Goal: Information Seeking & Learning: Learn about a topic

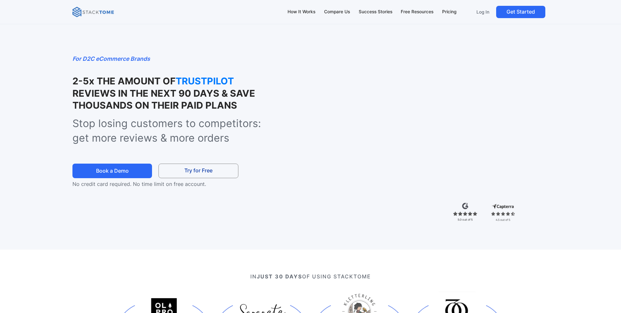
click at [592, 172] on div "For D2C eCommerce Brands 2-5x THE AMOUNT OF TRUSTPILOT REVIEWS IN THE NEXT 90 D…" at bounding box center [310, 125] width 621 height 250
click at [310, 10] on div "How It Works" at bounding box center [302, 11] width 28 height 7
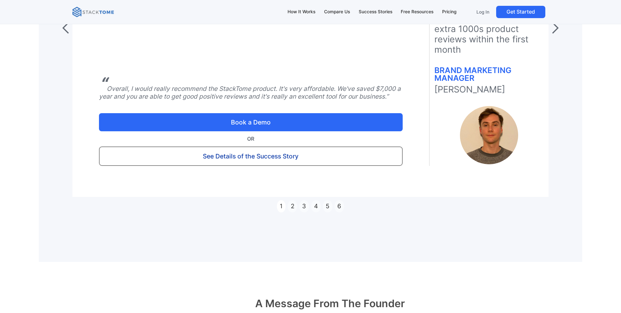
scroll to position [3261, 0]
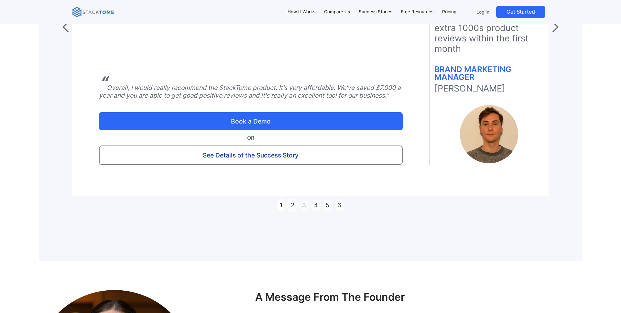
click at [293, 199] on div "2" at bounding box center [293, 205] width 10 height 12
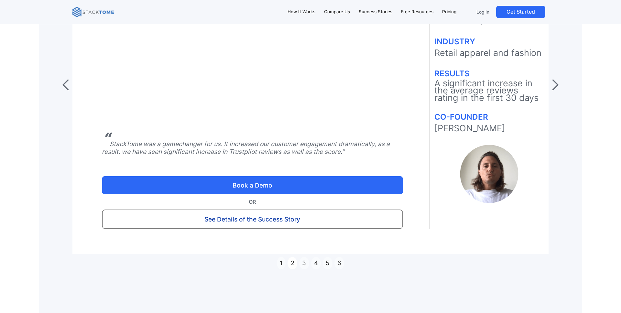
scroll to position [3197, 0]
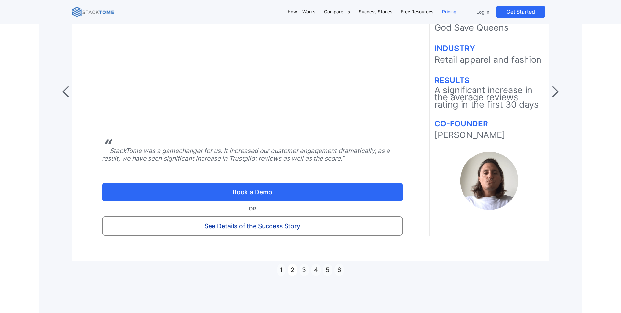
click at [453, 12] on div "Pricing" at bounding box center [449, 11] width 14 height 7
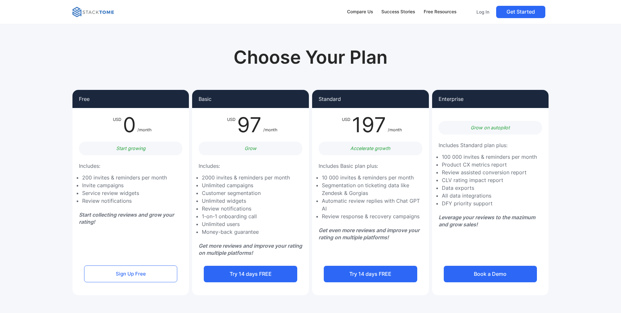
click at [105, 15] on img at bounding box center [92, 12] width 41 height 10
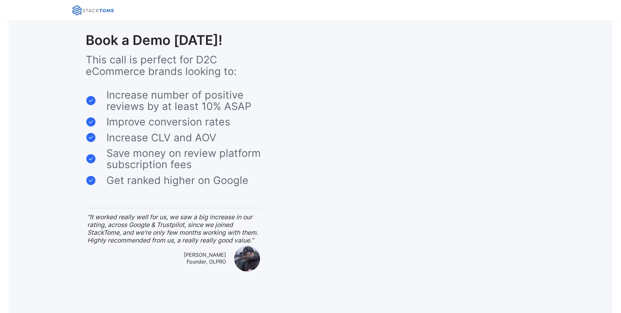
scroll to position [6, 0]
